Goal: Task Accomplishment & Management: Use online tool/utility

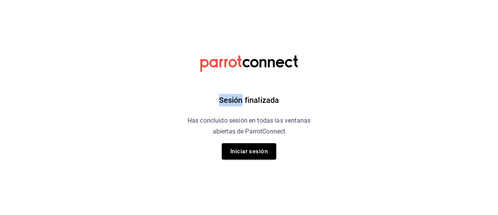
click at [102, 0] on html "Sesión finalizada Has concluido sesión en todas las ventanas abiertas de Parrot…" at bounding box center [249, 0] width 498 height 0
click at [261, 160] on div "Sesión finalizada Has concluido sesión en todas las ventanas abiertas de Parrot…" at bounding box center [249, 107] width 196 height 215
click at [259, 156] on button "Iniciar sesión" at bounding box center [249, 151] width 54 height 16
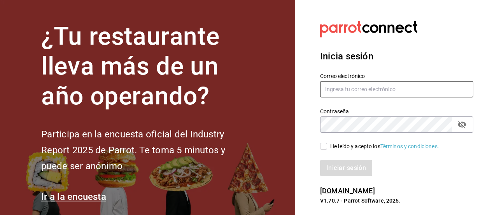
click at [345, 90] on input "text" at bounding box center [396, 89] width 153 height 16
paste input "kevincucalon@gmail.com"
type input "kevincucalon@gmail.com"
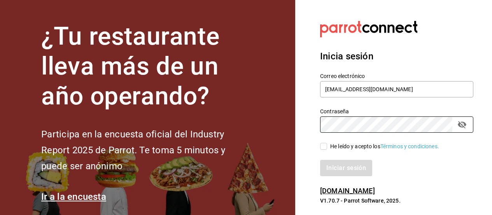
click at [322, 147] on input "He leído y acepto los Términos y condiciones." at bounding box center [323, 146] width 7 height 7
checkbox input "true"
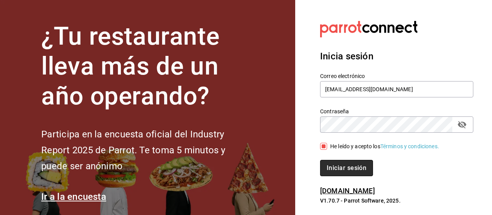
click at [347, 168] on button "Iniciar sesión" at bounding box center [346, 168] width 53 height 16
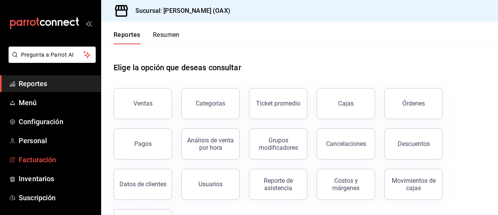
click at [31, 165] on link "Facturación" at bounding box center [50, 160] width 101 height 17
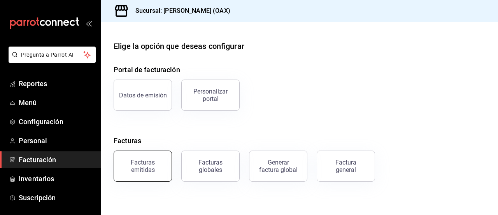
click at [150, 173] on div "Facturas emitidas" at bounding box center [143, 166] width 48 height 15
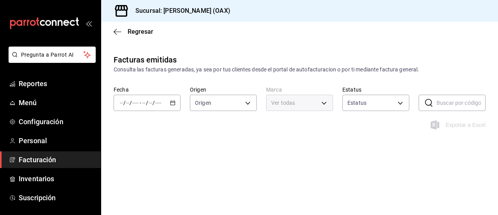
type input "ORDER_INVOICE,GENERAL_INVOICE"
type input "ACTIVE,PENDING_CANCELLATION,CANCELLED,PRE_CANCELLED"
type input "654858c8-f9e8-4674-8848-47898b4d361c"
click at [221, 103] on body "Pregunta a Parrot AI Reportes Menú Configuración Personal Facturación Inventari…" at bounding box center [249, 107] width 498 height 215
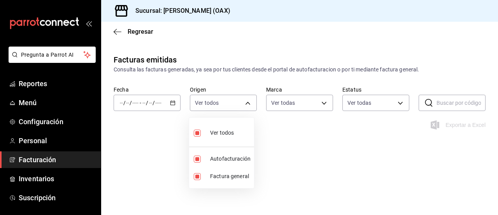
click at [220, 133] on span "Ver todos" at bounding box center [222, 133] width 24 height 8
checkbox input "false"
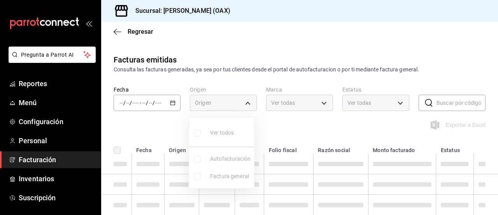
click at [348, 156] on div at bounding box center [249, 107] width 498 height 215
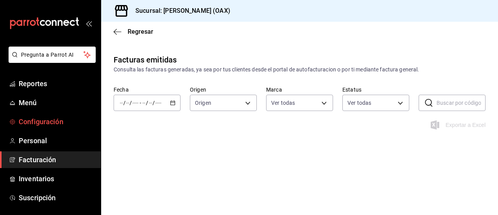
click at [37, 120] on span "Configuración" at bounding box center [57, 122] width 76 height 10
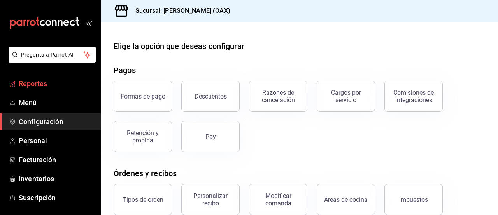
click at [37, 86] on span "Reportes" at bounding box center [57, 84] width 76 height 10
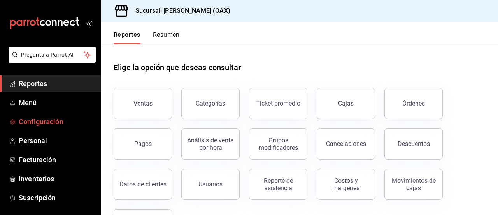
click at [31, 123] on span "Configuración" at bounding box center [57, 122] width 76 height 10
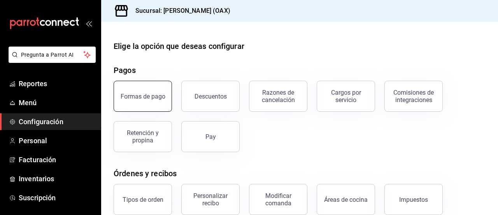
click at [160, 93] on div "Formas de pago" at bounding box center [143, 96] width 45 height 7
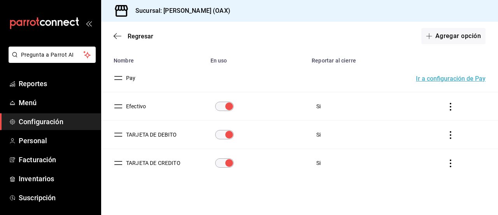
scroll to position [61, 0]
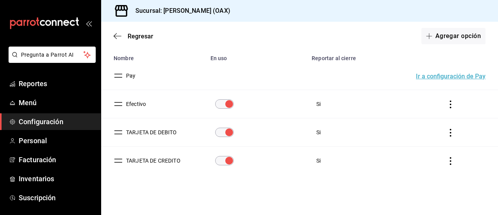
click at [433, 75] on button "Ir a configuración de Pay" at bounding box center [451, 76] width 70 height 6
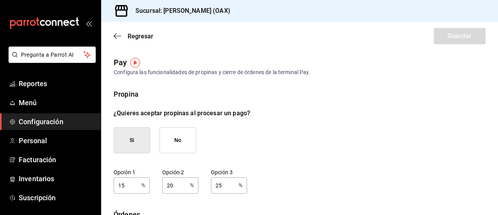
click at [38, 119] on span "Configuración" at bounding box center [57, 122] width 76 height 10
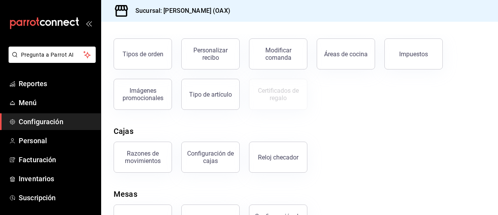
scroll to position [179, 0]
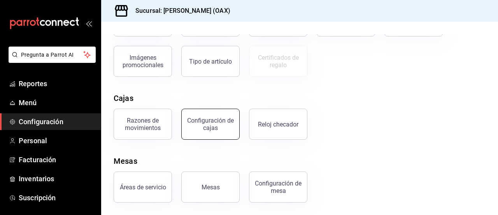
click at [205, 124] on div "Configuración de cajas" at bounding box center [210, 124] width 48 height 15
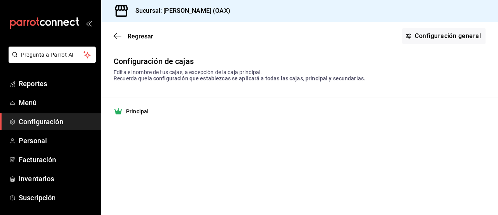
click at [39, 120] on span "Configuración" at bounding box center [57, 122] width 76 height 10
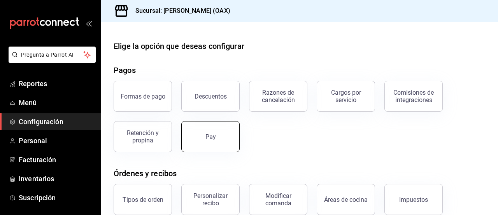
click at [204, 136] on button "Pay" at bounding box center [210, 136] width 58 height 31
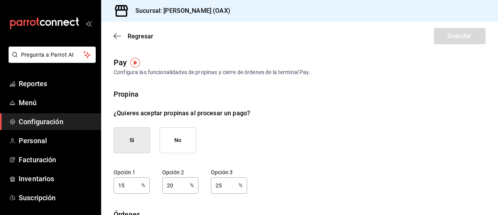
click at [47, 121] on span "Configuración" at bounding box center [57, 122] width 76 height 10
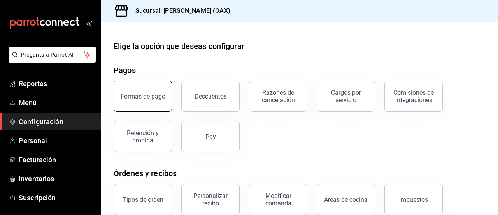
click at [143, 98] on div "Formas de pago" at bounding box center [143, 96] width 45 height 7
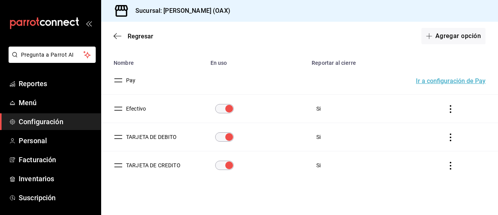
scroll to position [60, 0]
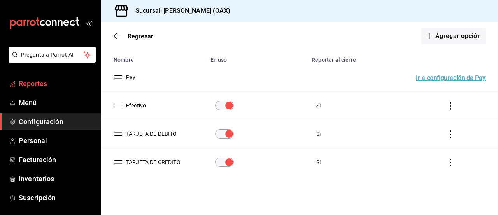
click at [42, 86] on span "Reportes" at bounding box center [57, 84] width 76 height 10
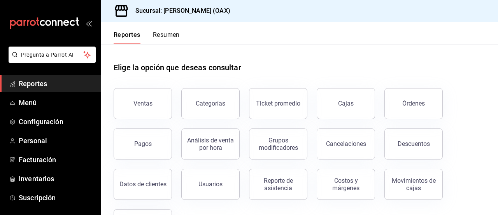
scroll to position [38, 0]
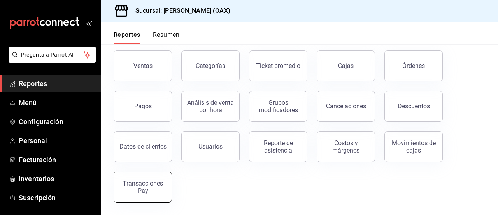
click at [143, 189] on div "Transacciones Pay" at bounding box center [143, 187] width 48 height 15
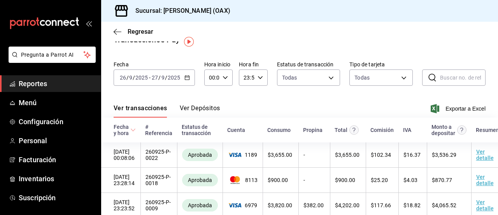
scroll to position [12, 0]
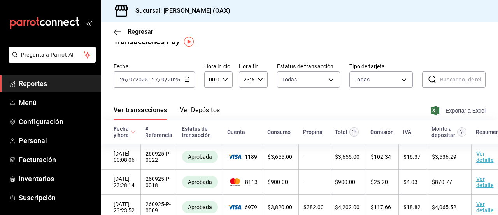
click at [445, 111] on span "Exportar a Excel" at bounding box center [458, 110] width 53 height 9
click at [226, 77] on icon "button" at bounding box center [224, 79] width 5 height 5
click at [263, 97] on div at bounding box center [249, 107] width 498 height 215
click at [258, 80] on icon "button" at bounding box center [259, 79] width 5 height 5
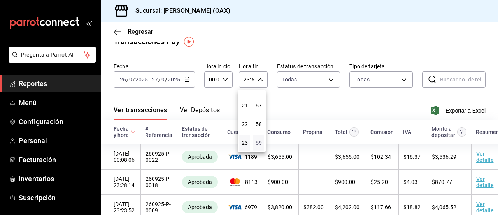
click at [258, 143] on span "59" at bounding box center [259, 143] width 2 height 6
click at [271, 96] on div at bounding box center [249, 107] width 498 height 215
click at [189, 77] on icon "button" at bounding box center [186, 79] width 5 height 5
click at [157, 80] on input "27" at bounding box center [154, 80] width 7 height 6
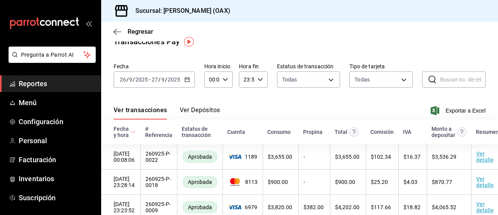
click at [152, 77] on input "27" at bounding box center [154, 80] width 7 height 6
click at [155, 79] on input "27" at bounding box center [154, 80] width 7 height 6
click at [187, 78] on \(Stroke\) "button" at bounding box center [187, 80] width 5 height 4
click at [186, 79] on icon "button" at bounding box center [186, 79] width 5 height 5
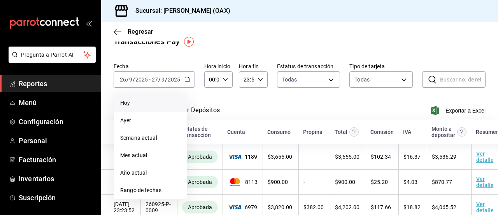
click at [140, 103] on span "Hoy" at bounding box center [150, 103] width 60 height 8
